Goal: Find specific fact: Locate a discrete piece of known information

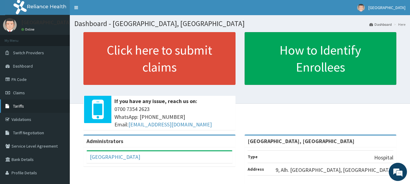
click at [23, 105] on span "Tariffs" at bounding box center [18, 106] width 11 height 5
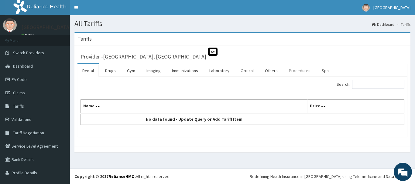
click at [300, 72] on link "Procedures" at bounding box center [299, 70] width 31 height 13
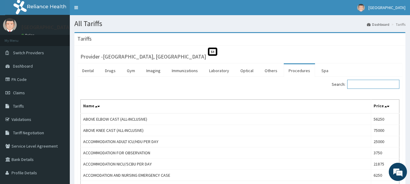
click at [364, 84] on input "Search:" at bounding box center [373, 84] width 52 height 9
click at [110, 71] on link "Drugs" at bounding box center [110, 70] width 20 height 13
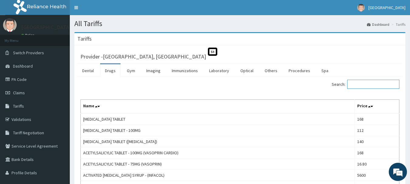
click at [360, 84] on input "Search:" at bounding box center [373, 84] width 52 height 9
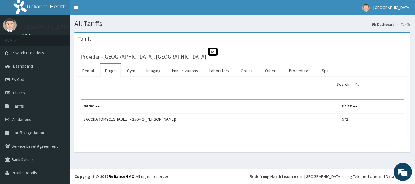
type input "F"
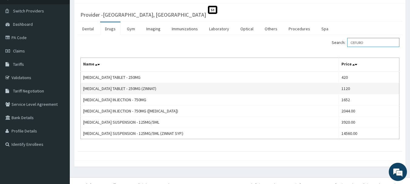
scroll to position [51, 0]
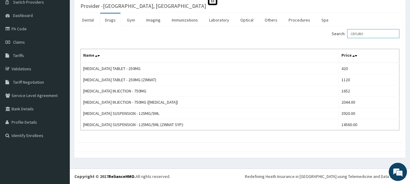
type input "CEFURO"
click at [23, 80] on span "Tariff Negotiation" at bounding box center [28, 82] width 31 height 5
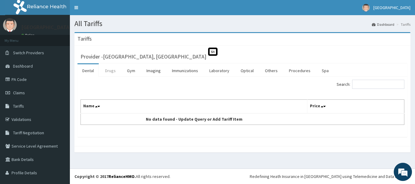
click at [107, 72] on link "Drugs" at bounding box center [110, 70] width 20 height 13
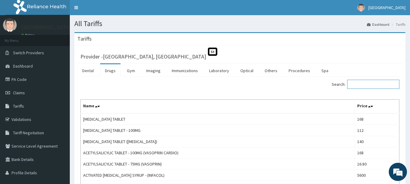
click at [374, 84] on input "Search:" at bounding box center [373, 84] width 52 height 9
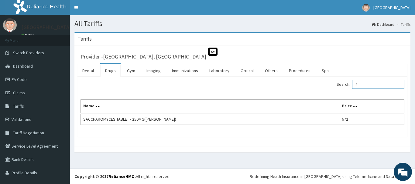
type input "f"
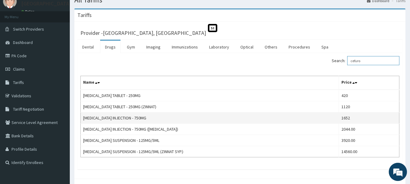
scroll to position [30, 0]
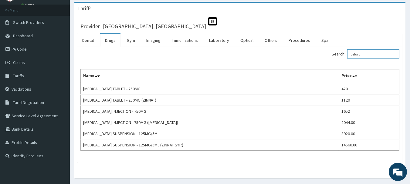
type input "cefuro"
